Goal: Task Accomplishment & Management: Manage account settings

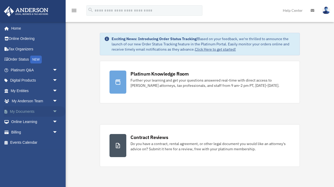
click at [30, 110] on link "My Documents arrow_drop_down" at bounding box center [35, 111] width 62 height 10
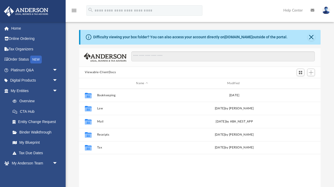
scroll to position [119, 241]
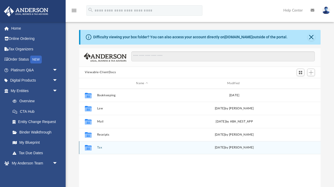
click at [98, 148] on button "Tax" at bounding box center [142, 147] width 90 height 3
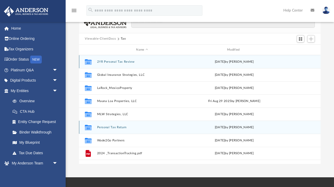
scroll to position [39, 0]
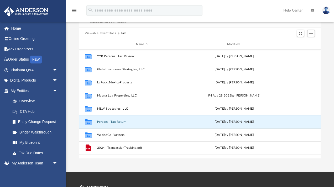
click at [117, 121] on button "Personal Tax Return" at bounding box center [142, 121] width 90 height 3
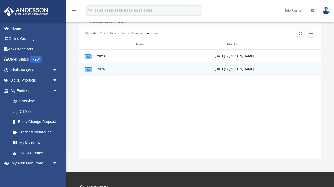
click at [101, 69] on button "2024" at bounding box center [142, 69] width 90 height 3
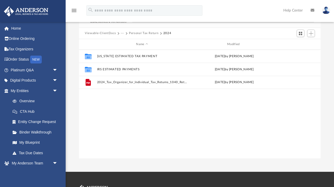
click at [135, 34] on button "Personal Tax Return" at bounding box center [143, 33] width 29 height 5
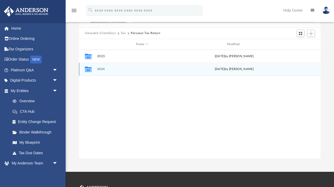
click at [101, 69] on button "2024" at bounding box center [142, 69] width 90 height 3
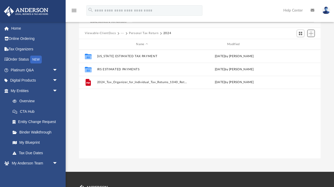
click at [312, 33] on span "Add" at bounding box center [311, 33] width 4 height 4
click at [301, 53] on li "New Folder" at bounding box center [303, 52] width 17 height 6
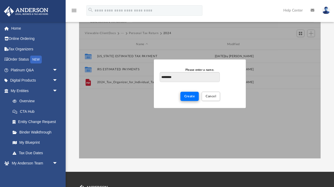
type input "*********"
click at [189, 96] on span "Create" at bounding box center [189, 96] width 11 height 3
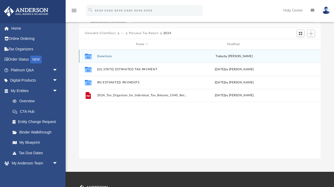
click at [104, 55] on button "Donations" at bounding box center [142, 56] width 90 height 3
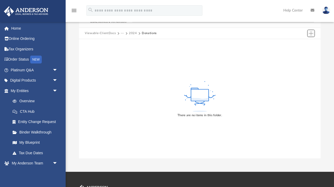
click at [309, 35] on span "Add" at bounding box center [311, 33] width 4 height 4
click at [299, 44] on li "Upload" at bounding box center [303, 44] width 17 height 6
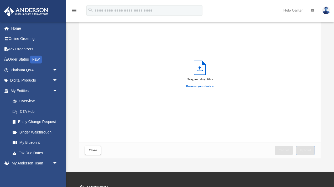
scroll to position [133, 241]
click at [203, 86] on label "Browse your device" at bounding box center [199, 86] width 27 height 5
click at [0, 0] on input "Browse your device" at bounding box center [0, 0] width 0 height 0
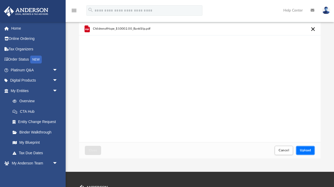
click at [309, 149] on span "Upload" at bounding box center [305, 150] width 11 height 3
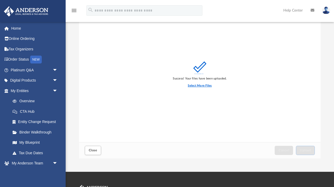
click at [206, 84] on label "Select More Files" at bounding box center [200, 85] width 24 height 5
click at [0, 0] on input "Select More Files" at bounding box center [0, 0] width 0 height 0
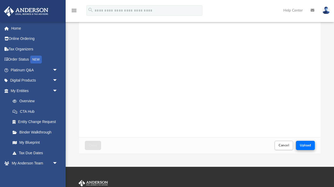
scroll to position [48, 0]
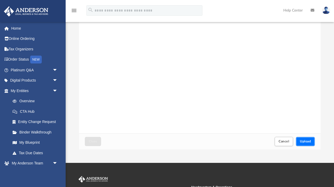
click at [307, 141] on span "Upload" at bounding box center [305, 141] width 11 height 3
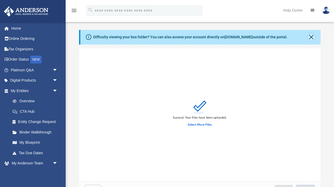
click at [311, 34] on button "Close" at bounding box center [311, 37] width 7 height 7
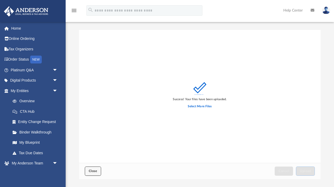
click at [92, 170] on span "Close" at bounding box center [93, 171] width 8 height 3
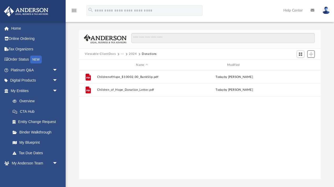
scroll to position [119, 241]
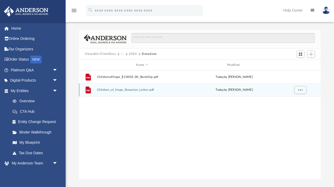
click at [132, 89] on button "Children_of_Hope_Donation_Letter.pdf" at bounding box center [142, 89] width 90 height 3
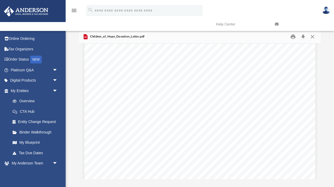
scroll to position [0, 0]
click at [313, 38] on button "Close" at bounding box center [312, 37] width 9 height 8
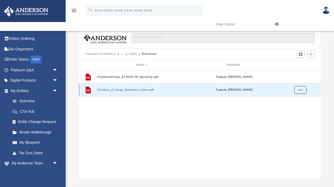
click at [299, 89] on span "More options" at bounding box center [300, 89] width 4 height 3
click at [309, 54] on span "Add" at bounding box center [311, 54] width 4 height 4
click at [267, 63] on div "Modified" at bounding box center [234, 65] width 90 height 5
click at [301, 90] on span "More options" at bounding box center [300, 89] width 4 height 3
click at [132, 53] on button "2024" at bounding box center [133, 54] width 8 height 5
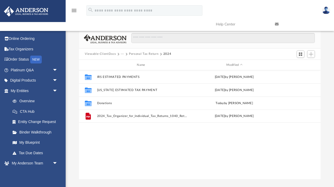
click at [139, 54] on button "Personal Tax Return" at bounding box center [143, 54] width 29 height 5
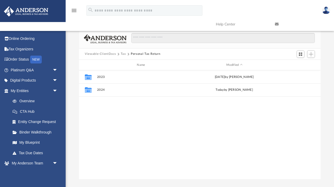
click at [123, 54] on button "Tax" at bounding box center [123, 54] width 5 height 5
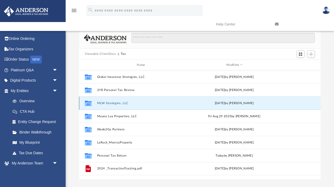
click at [113, 104] on button "MLW Strategies, LLC" at bounding box center [142, 103] width 90 height 3
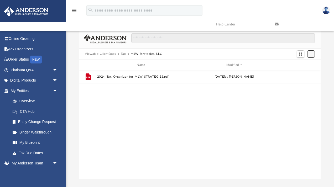
click at [311, 52] on span "Add" at bounding box center [311, 54] width 4 height 4
click at [298, 73] on li "New Folder" at bounding box center [303, 73] width 17 height 6
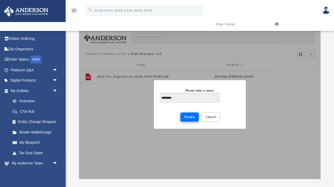
type input "*********"
click at [194, 118] on span "Create" at bounding box center [189, 116] width 11 height 3
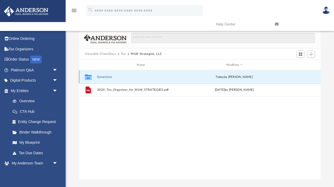
click at [106, 77] on button "Donations" at bounding box center [142, 76] width 90 height 3
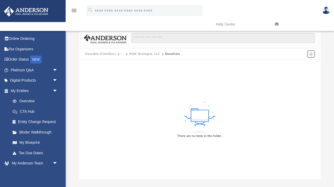
click at [310, 55] on span "Add" at bounding box center [311, 54] width 4 height 4
click at [300, 64] on li "Upload" at bounding box center [303, 65] width 17 height 6
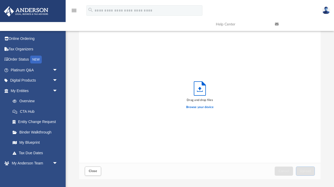
scroll to position [133, 241]
click at [201, 107] on label "Browse your device" at bounding box center [199, 107] width 27 height 5
click at [0, 0] on input "Browse your device" at bounding box center [0, 0] width 0 height 0
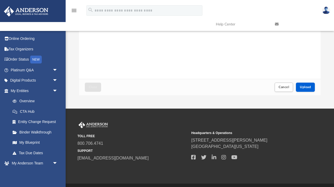
scroll to position [92, 0]
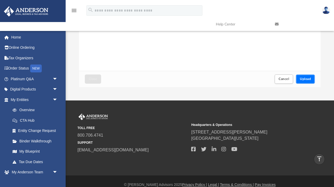
click at [309, 79] on span "Upload" at bounding box center [305, 78] width 11 height 3
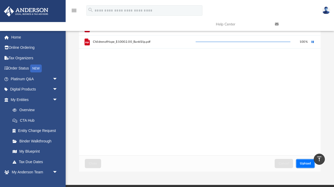
scroll to position [0, 0]
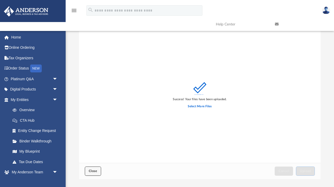
click at [94, 170] on span "Close" at bounding box center [93, 171] width 8 height 3
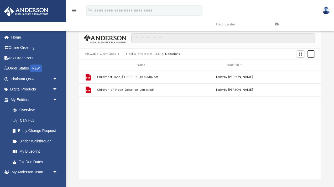
scroll to position [119, 241]
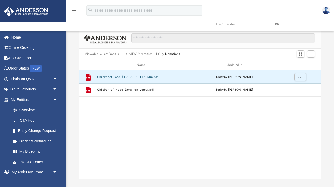
click at [134, 78] on button "ChildrenofHope_$10002.00_BankSlip.pdf" at bounding box center [142, 76] width 90 height 3
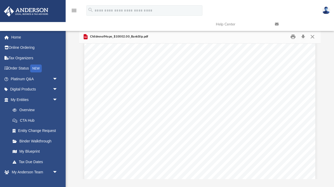
scroll to position [107, 0]
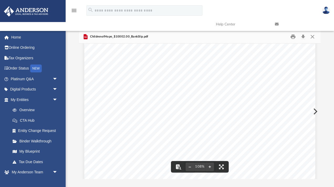
click at [314, 112] on div "Page 1" at bounding box center [199, 90] width 231 height 299
click at [315, 110] on button "Preview" at bounding box center [315, 111] width 12 height 15
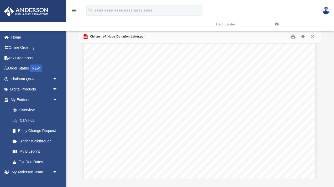
scroll to position [0, 0]
click at [313, 36] on button "Close" at bounding box center [312, 37] width 9 height 8
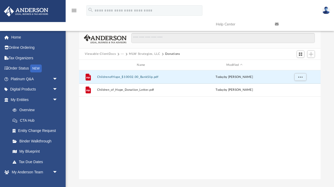
click at [144, 55] on button "MLW Strategies, LLC" at bounding box center [144, 54] width 31 height 5
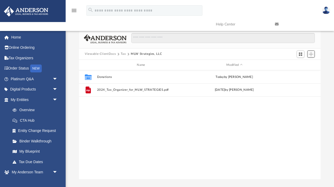
click at [310, 55] on span "Add" at bounding box center [311, 54] width 4 height 4
click at [302, 72] on li "New Folder" at bounding box center [303, 73] width 17 height 6
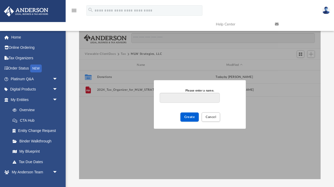
type input "*"
type input "**********"
click at [188, 117] on span "Create" at bounding box center [189, 116] width 11 height 3
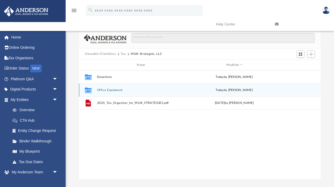
click at [111, 90] on button "Office Equipment" at bounding box center [142, 89] width 90 height 3
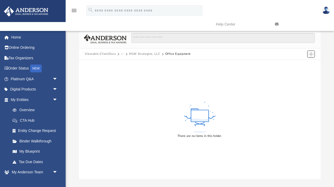
click at [311, 55] on span "Add" at bounding box center [311, 54] width 4 height 4
click at [307, 74] on li "New Folder" at bounding box center [303, 73] width 17 height 6
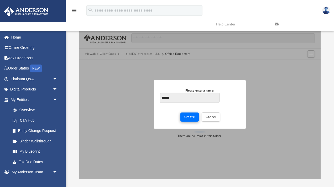
type input "*******"
click at [190, 115] on span "Create" at bounding box center [189, 116] width 11 height 3
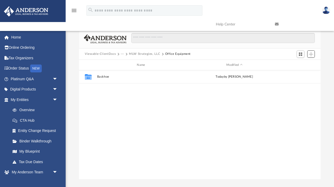
scroll to position [119, 241]
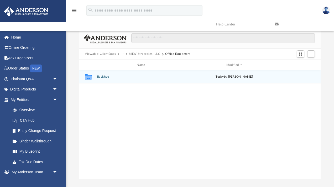
click at [105, 77] on button "Backhoe" at bounding box center [142, 76] width 90 height 3
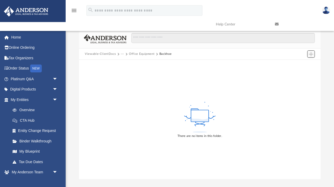
click at [311, 55] on span "Add" at bounding box center [311, 54] width 4 height 4
click at [300, 65] on li "Upload" at bounding box center [303, 65] width 17 height 6
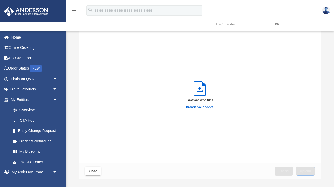
scroll to position [133, 241]
click at [203, 109] on label "Browse your device" at bounding box center [199, 107] width 27 height 5
click at [0, 0] on input "Browse your device" at bounding box center [0, 0] width 0 height 0
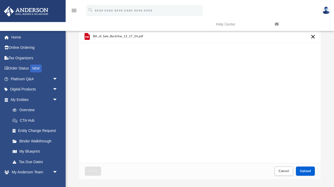
click at [117, 35] on span "Bill_of_Sale_BackHoe_12_17_24.pdf" at bounding box center [118, 36] width 50 height 3
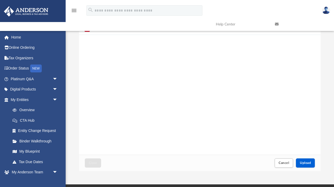
scroll to position [9, 0]
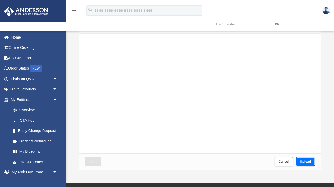
click at [309, 160] on span "Upload" at bounding box center [305, 161] width 11 height 3
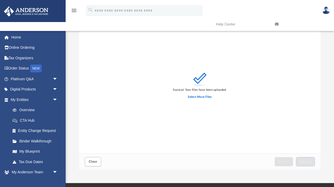
scroll to position [0, 0]
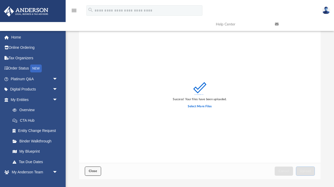
click at [96, 169] on button "Close" at bounding box center [93, 171] width 16 height 9
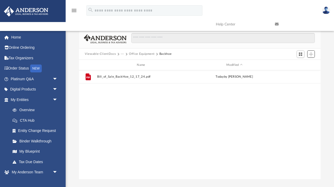
scroll to position [119, 241]
